Goal: Navigation & Orientation: Find specific page/section

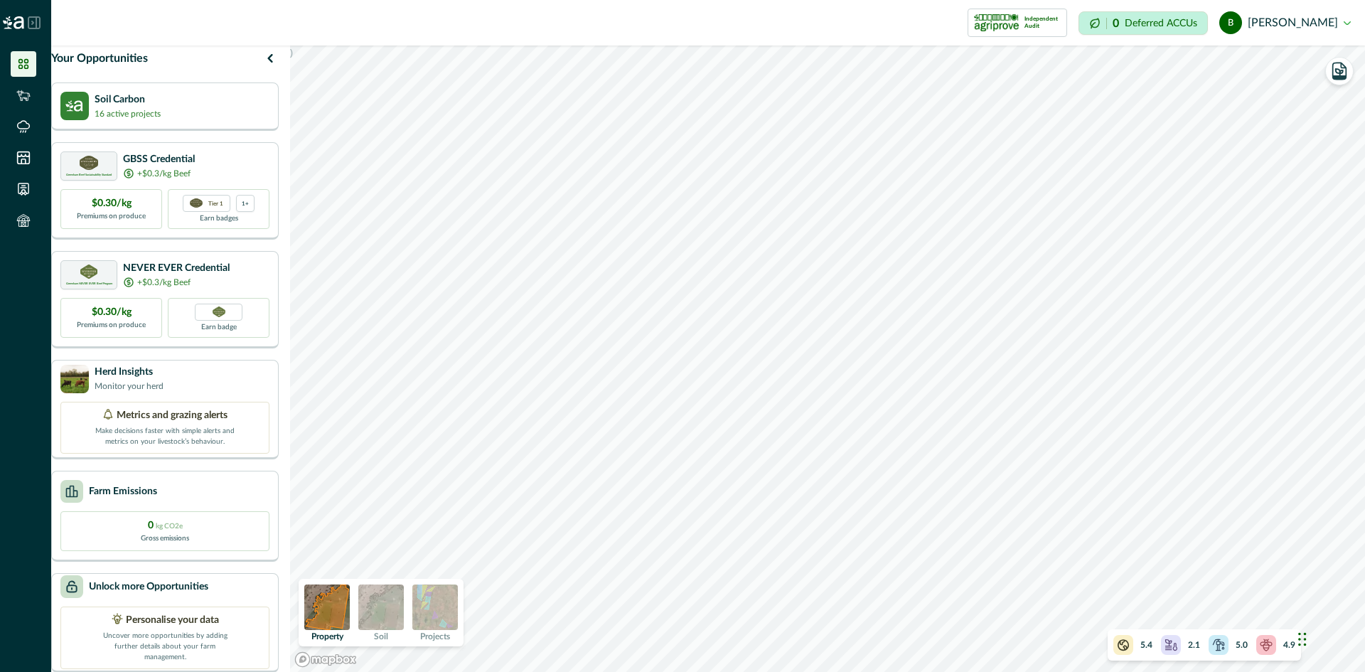
click at [18, 22] on img at bounding box center [13, 22] width 21 height 13
click at [24, 57] on icon at bounding box center [23, 64] width 14 height 14
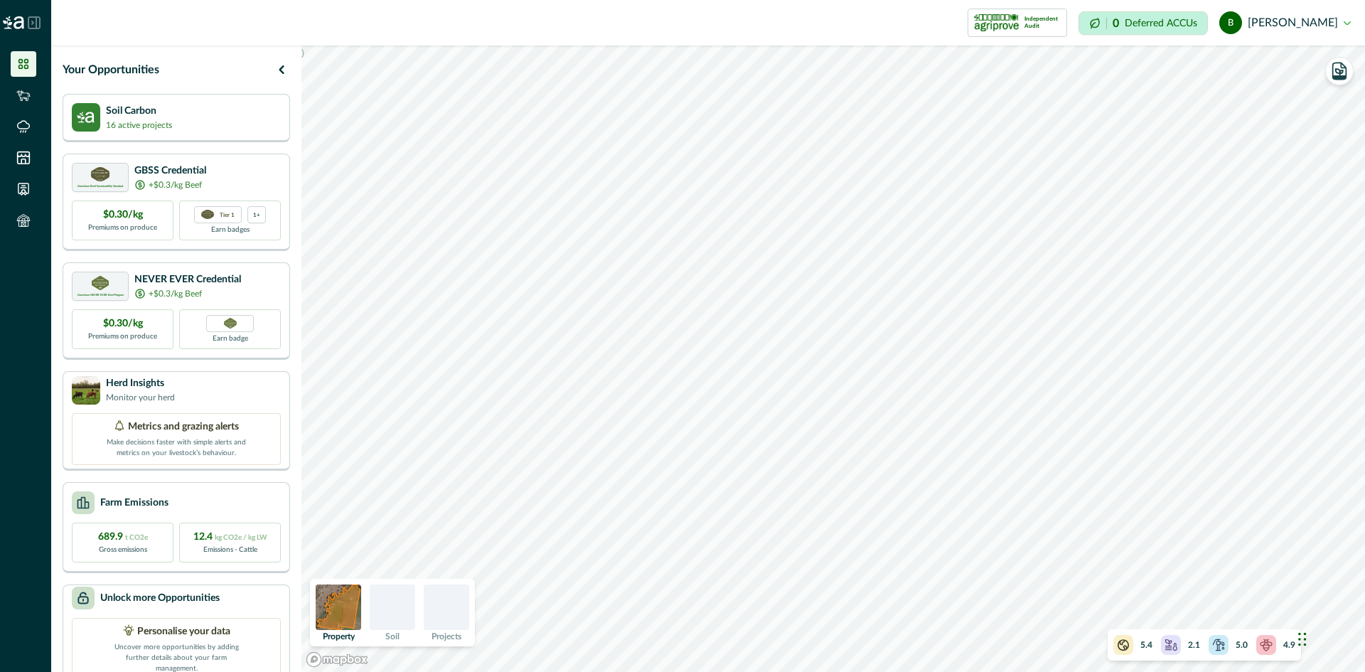
click at [26, 66] on icon at bounding box center [23, 64] width 14 height 14
click at [29, 213] on li at bounding box center [24, 221] width 26 height 26
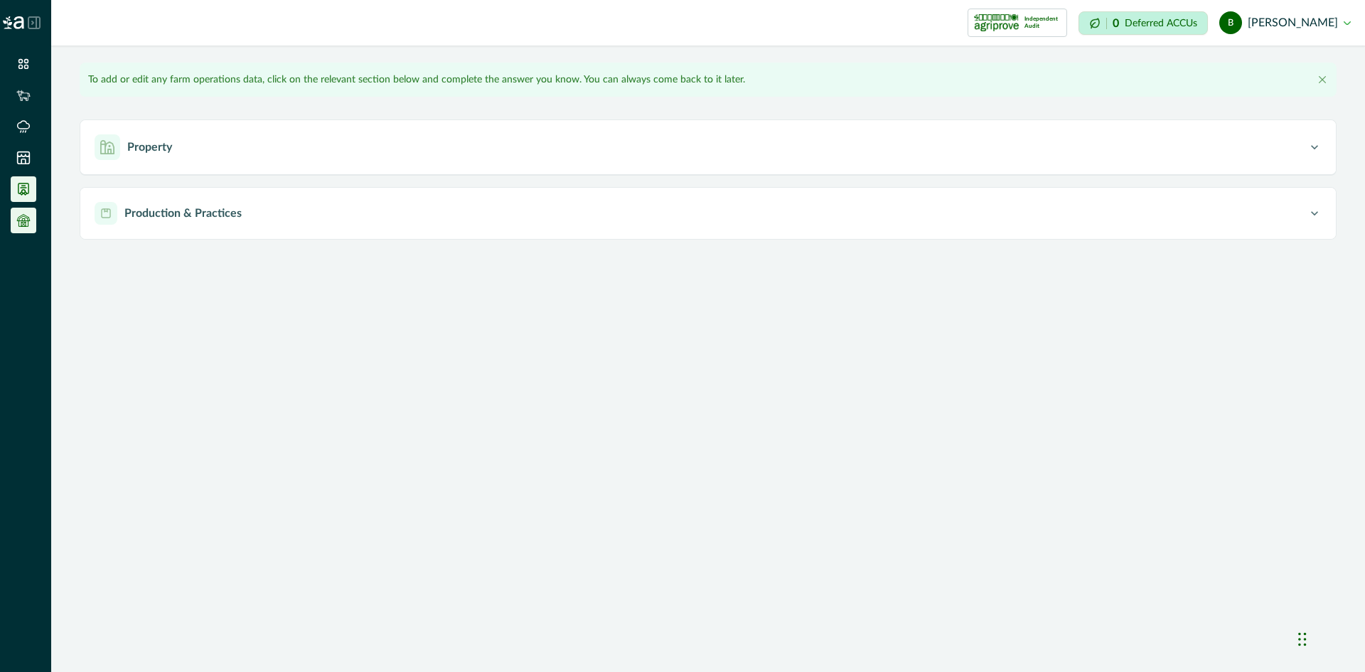
click at [25, 188] on icon at bounding box center [23, 188] width 10 height 11
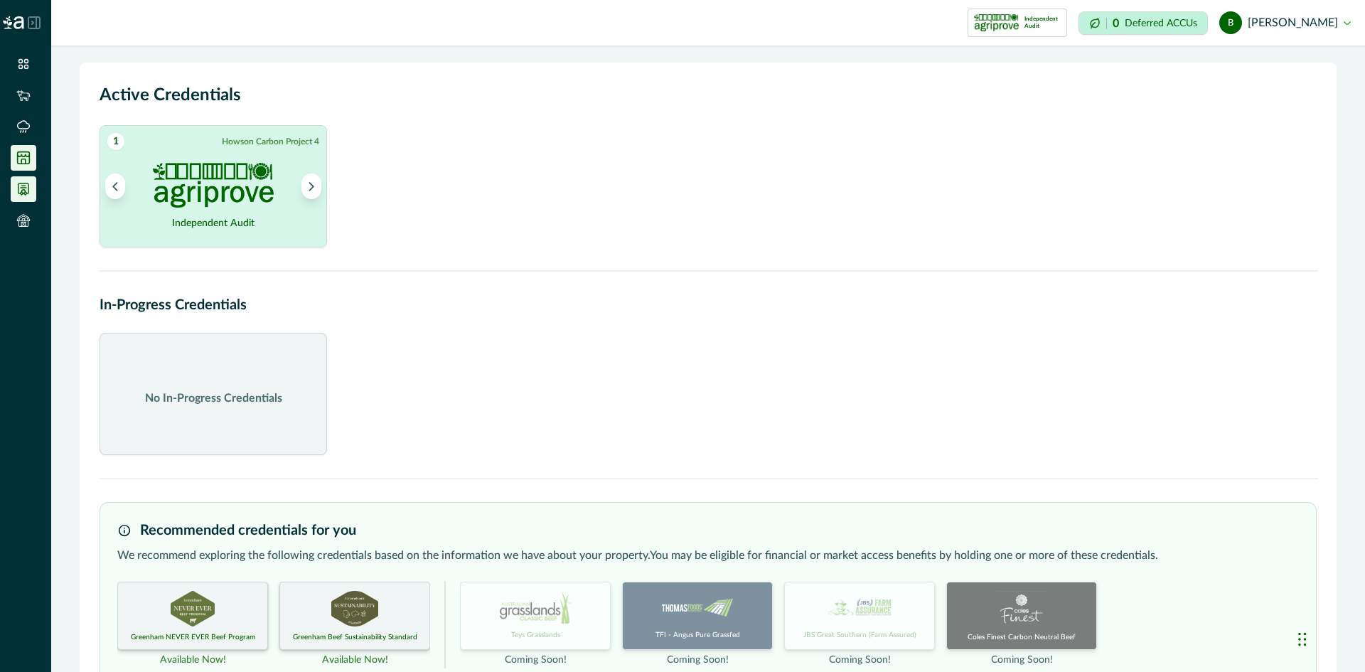
click at [20, 145] on li at bounding box center [24, 158] width 26 height 26
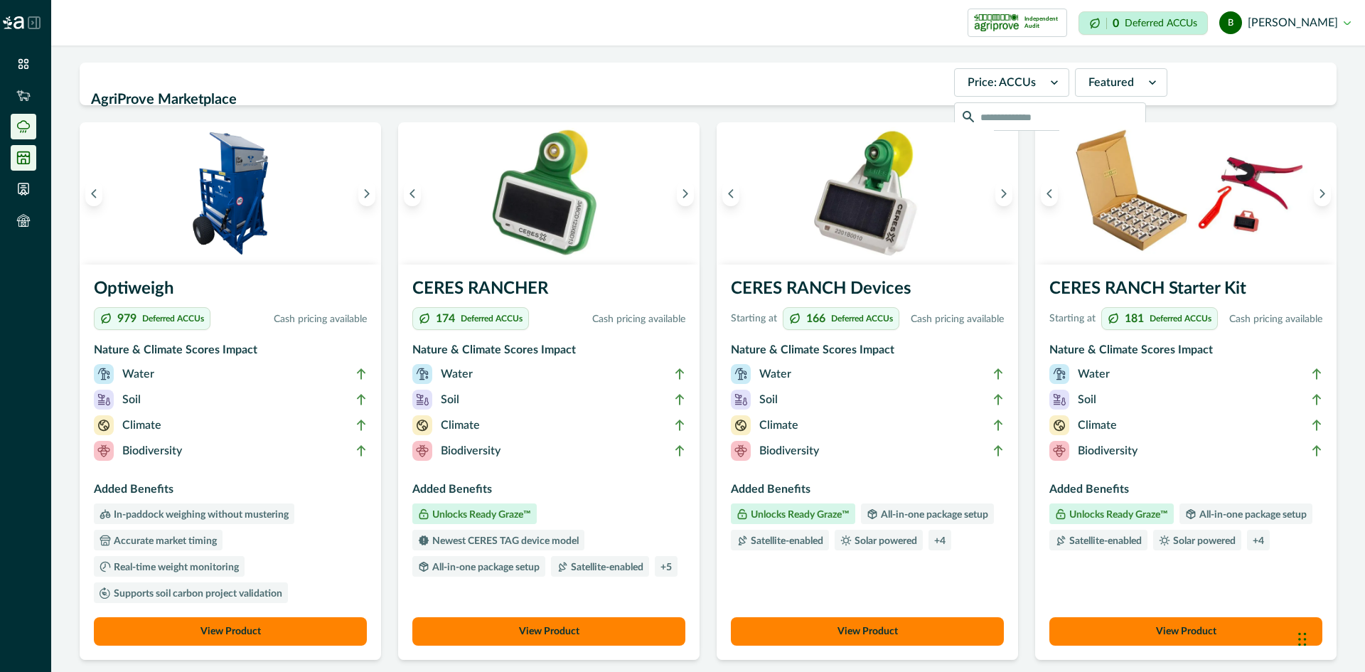
click at [26, 118] on li at bounding box center [24, 127] width 26 height 26
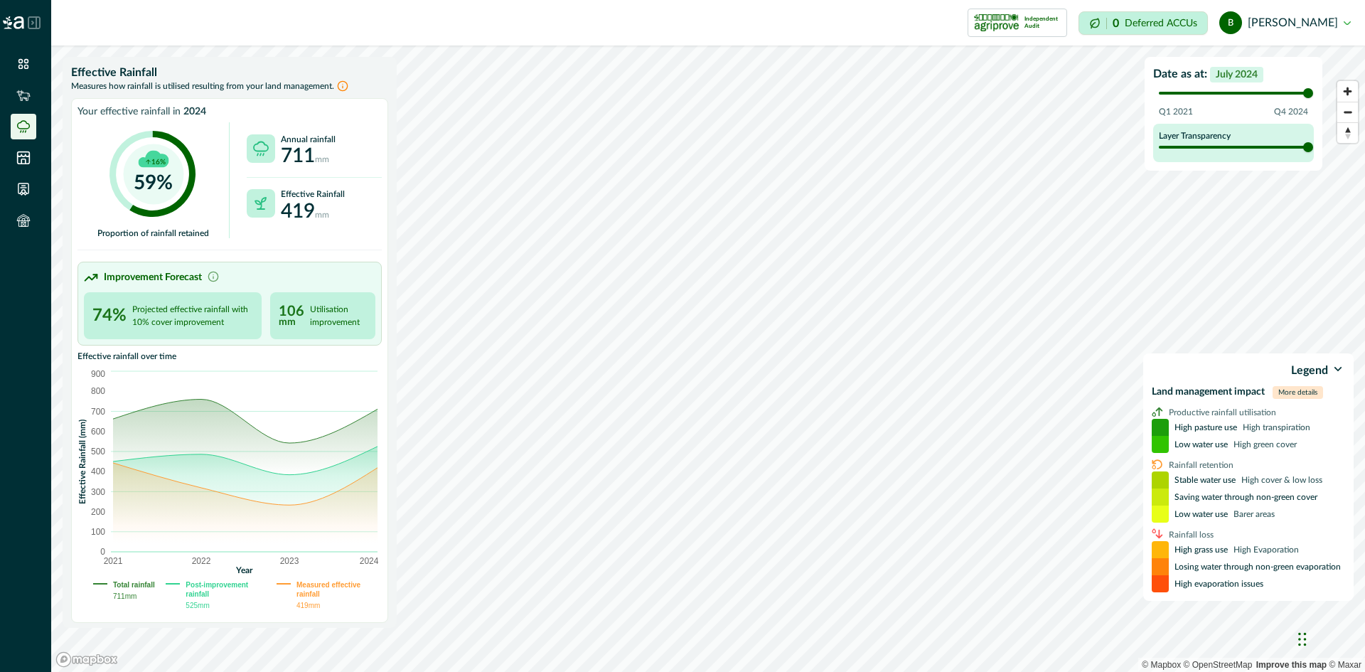
click at [1301, 23] on button "b ben payne" at bounding box center [1284, 23] width 131 height 34
click at [1253, 58] on button "Sign out" at bounding box center [1271, 63] width 158 height 23
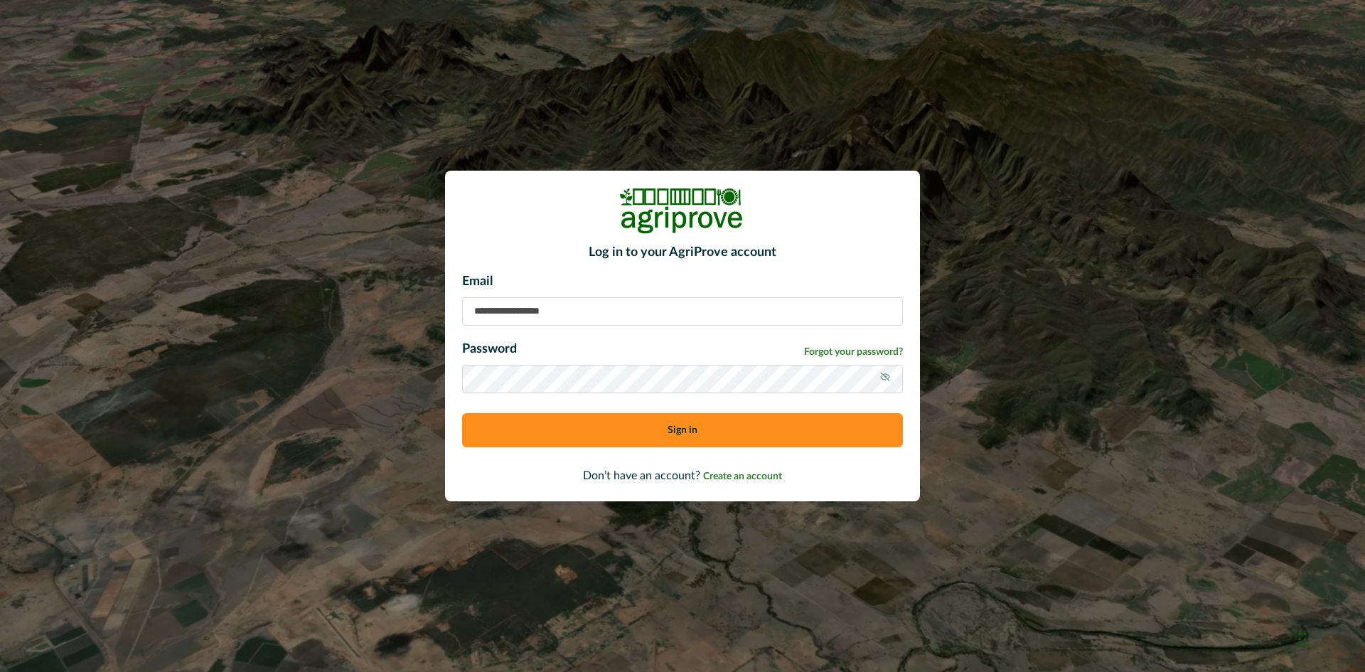
click at [545, 300] on input at bounding box center [682, 311] width 441 height 28
type input "**********"
click at [621, 435] on button "Sign in" at bounding box center [682, 430] width 441 height 34
